Goal: Use online tool/utility

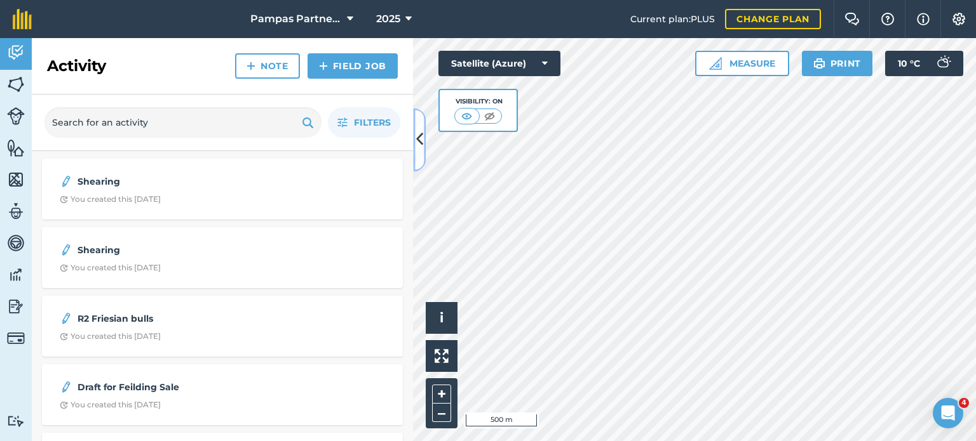
click at [419, 136] on icon at bounding box center [419, 140] width 7 height 22
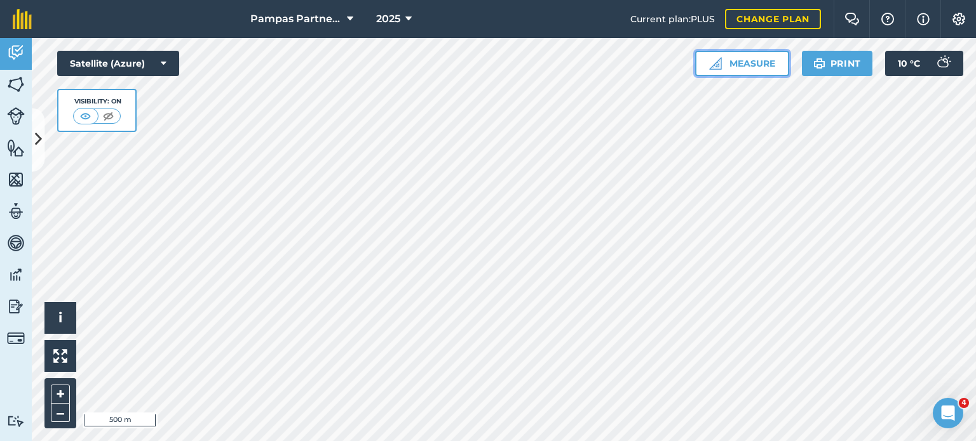
click at [741, 63] on button "Measure" at bounding box center [742, 63] width 94 height 25
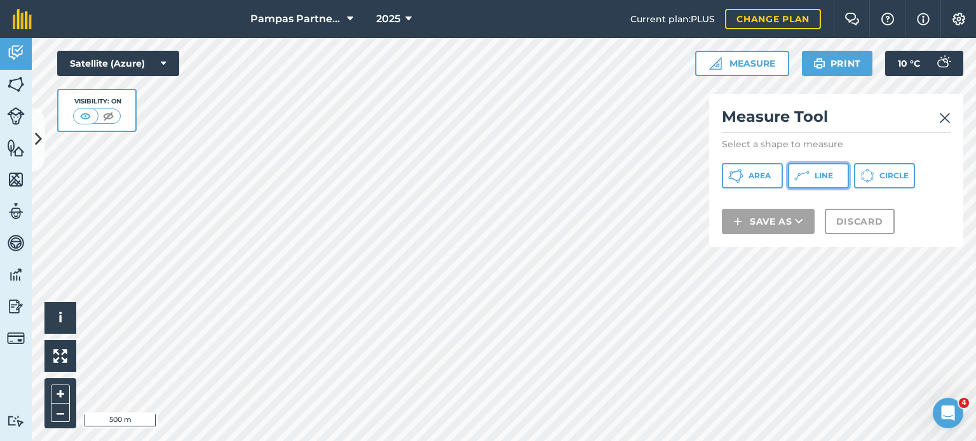
click at [805, 176] on icon at bounding box center [801, 175] width 15 height 15
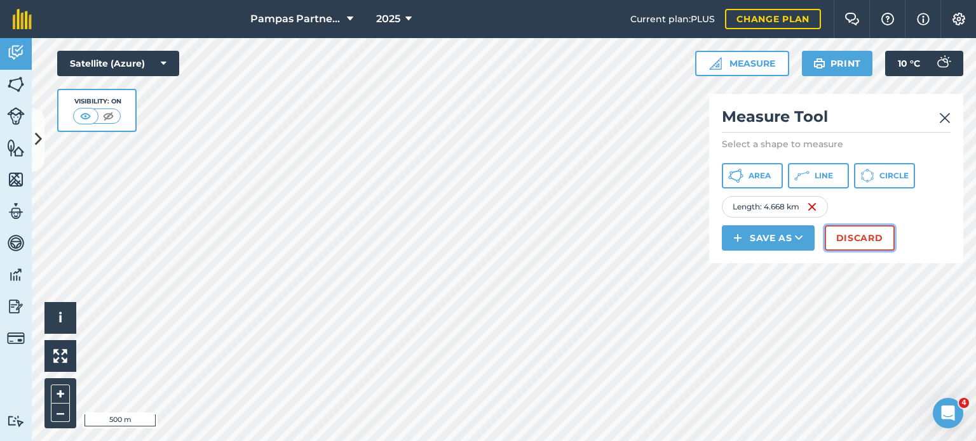
click at [851, 238] on button "Discard" at bounding box center [860, 238] width 70 height 25
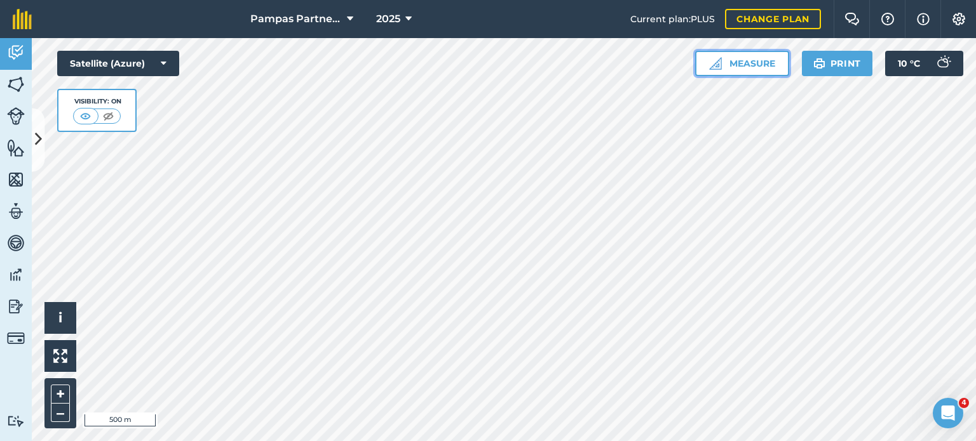
click at [760, 62] on button "Measure" at bounding box center [742, 63] width 94 height 25
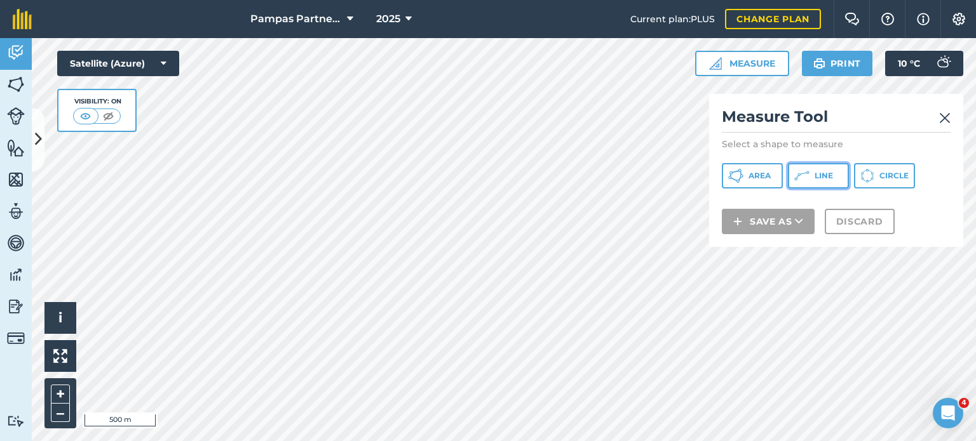
click at [805, 177] on icon at bounding box center [801, 175] width 15 height 15
click at [62, 393] on button "+" at bounding box center [60, 394] width 19 height 19
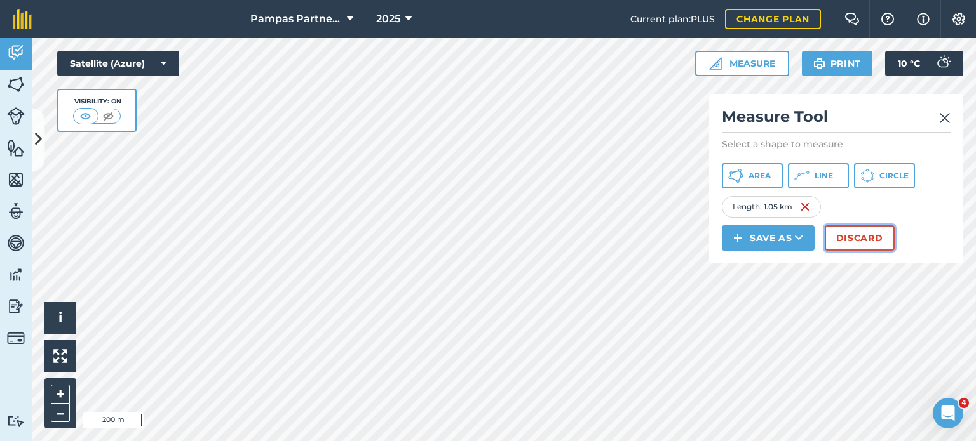
click at [854, 236] on button "Discard" at bounding box center [860, 238] width 70 height 25
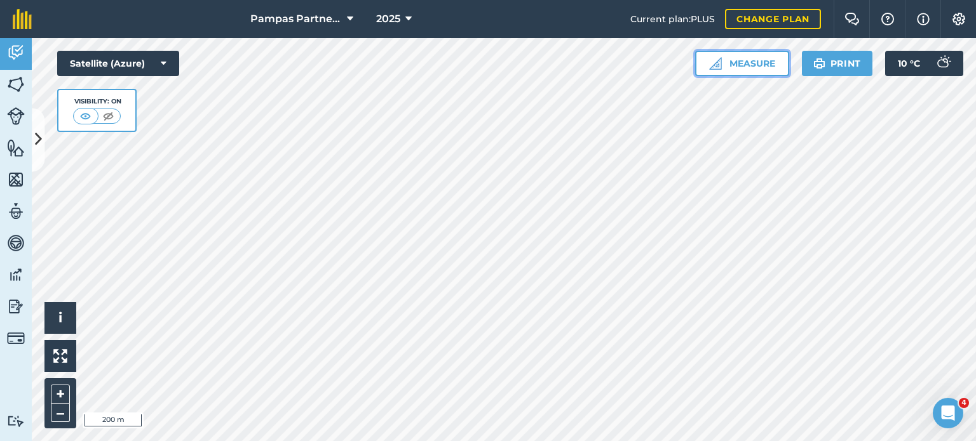
click at [755, 72] on button "Measure" at bounding box center [742, 63] width 94 height 25
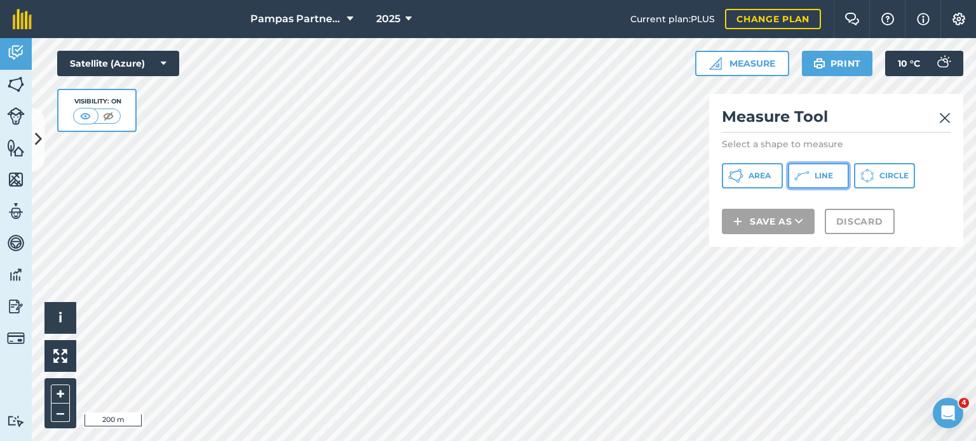
click at [816, 175] on span "Line" at bounding box center [823, 176] width 18 height 10
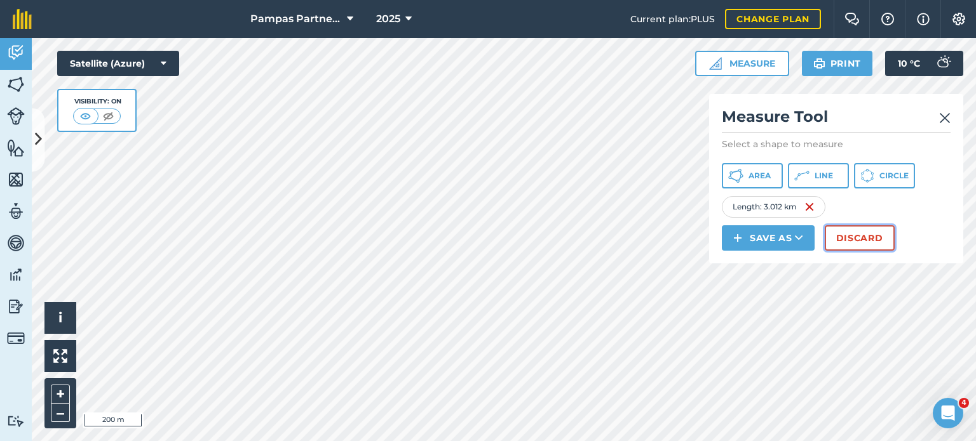
click at [853, 233] on button "Discard" at bounding box center [860, 238] width 70 height 25
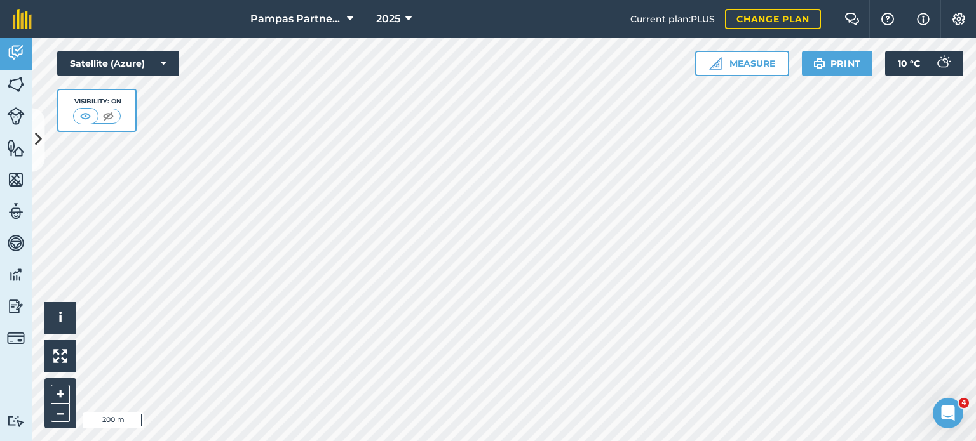
click at [772, 0] on html "Pampas Partnership 2025 Current plan : PLUS Change plan Farm Chat Help Info Set…" at bounding box center [488, 220] width 976 height 441
